Goal: Find specific page/section: Find specific page/section

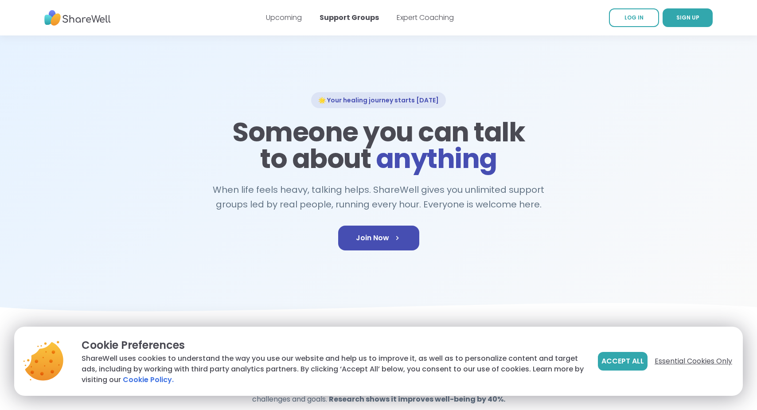
click at [699, 359] on span "Essential Cookies Only" at bounding box center [694, 361] width 78 height 11
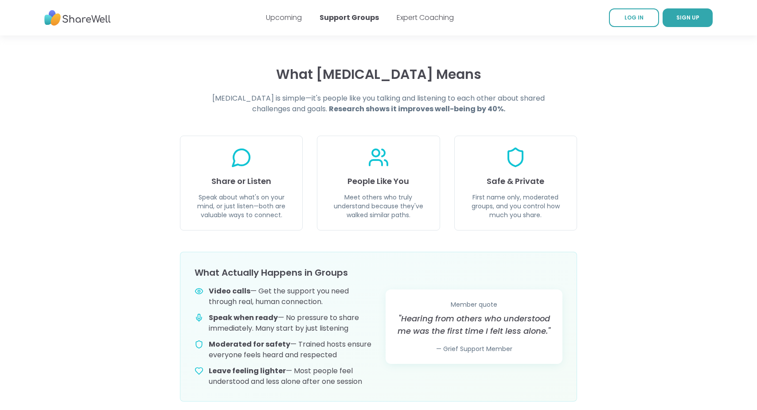
scroll to position [296, 0]
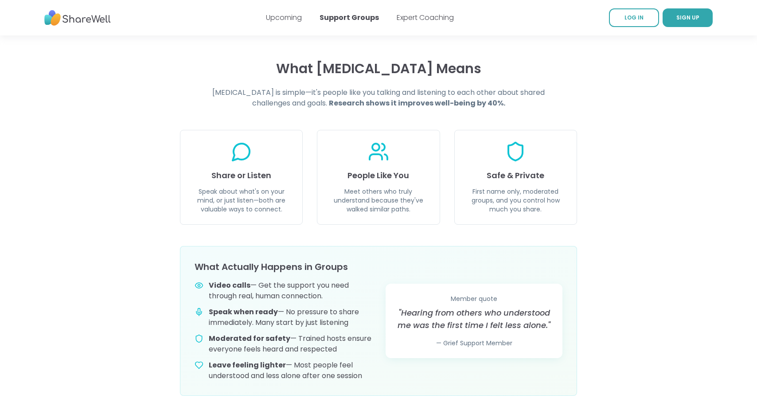
drag, startPoint x: 333, startPoint y: 294, endPoint x: 203, endPoint y: 283, distance: 131.2
click at [203, 283] on div "Video calls — Get the support you need through real, human connection." at bounding box center [283, 290] width 177 height 21
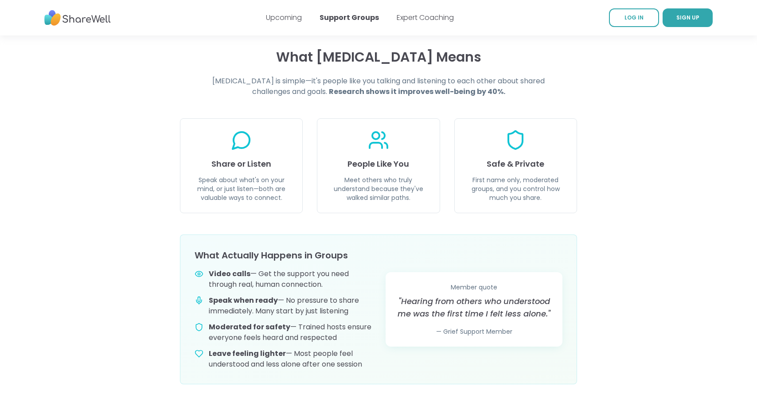
scroll to position [313, 0]
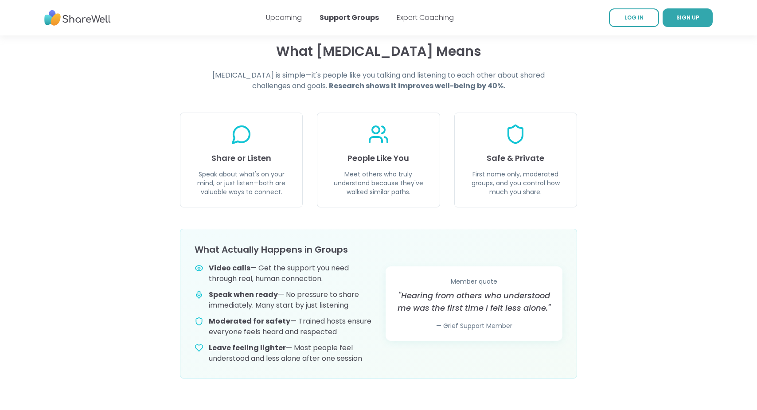
click at [86, 23] on img at bounding box center [77, 18] width 67 height 24
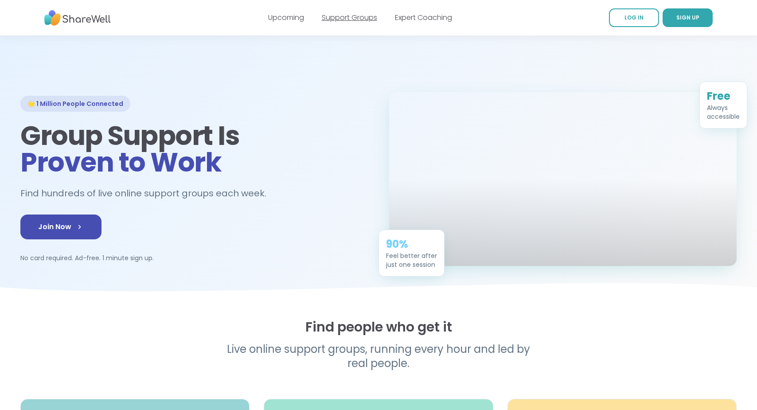
click at [351, 20] on link "Support Groups" at bounding box center [349, 17] width 55 height 10
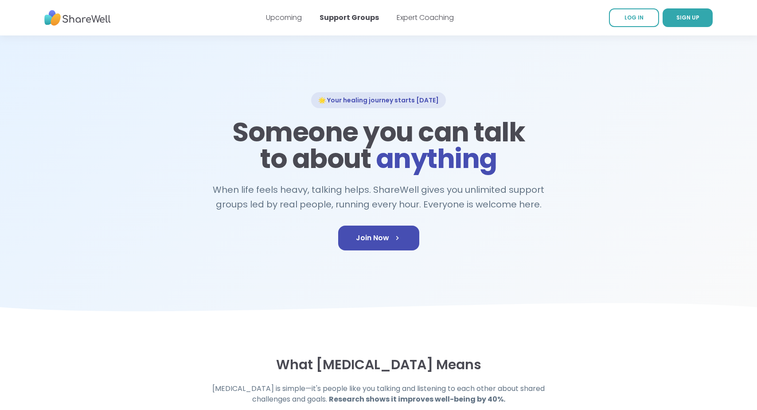
click at [80, 16] on img at bounding box center [77, 18] width 67 height 24
